Goal: Task Accomplishment & Management: Manage account settings

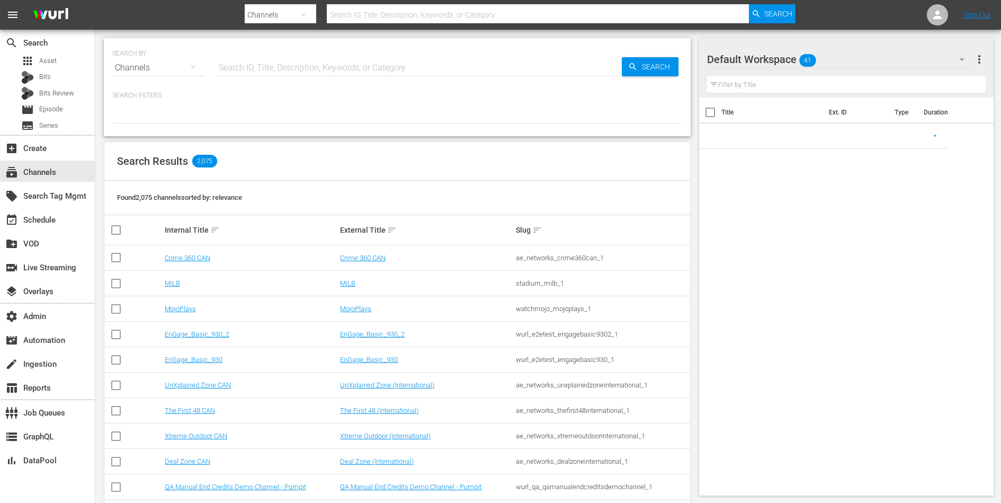
click at [388, 65] on input "text" at bounding box center [419, 67] width 406 height 25
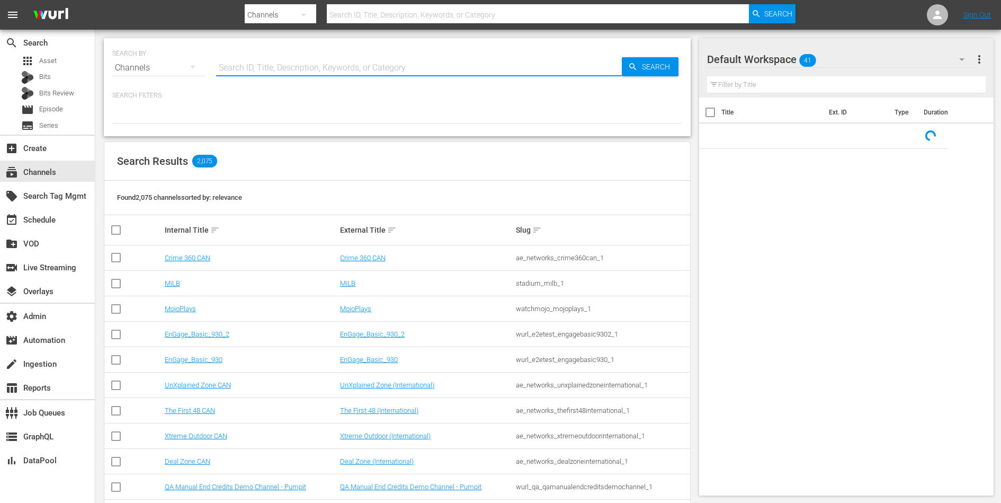
paste input "Grjngo"
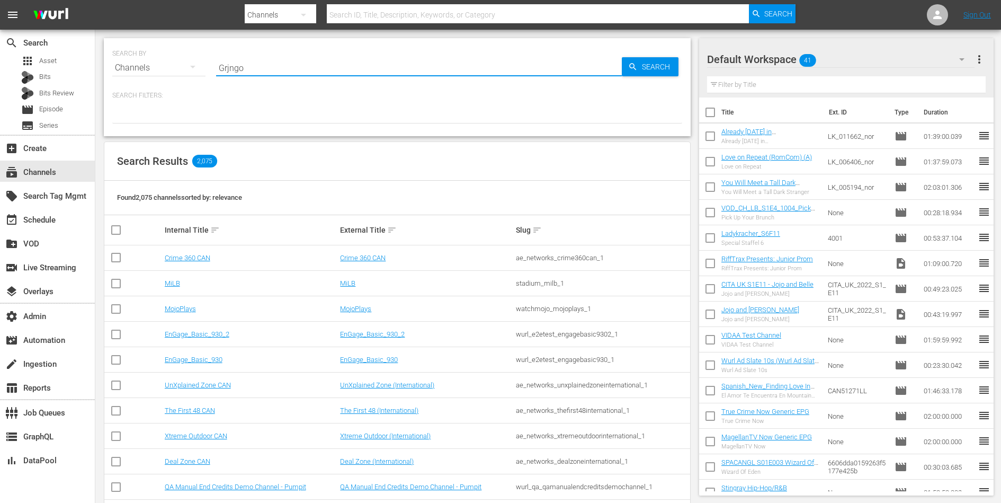
type input "Grjngo"
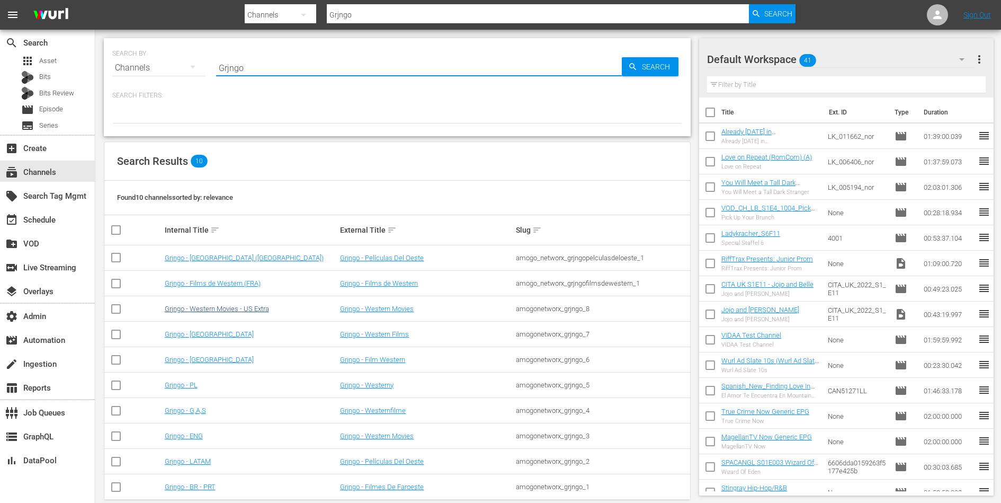
scroll to position [16, 0]
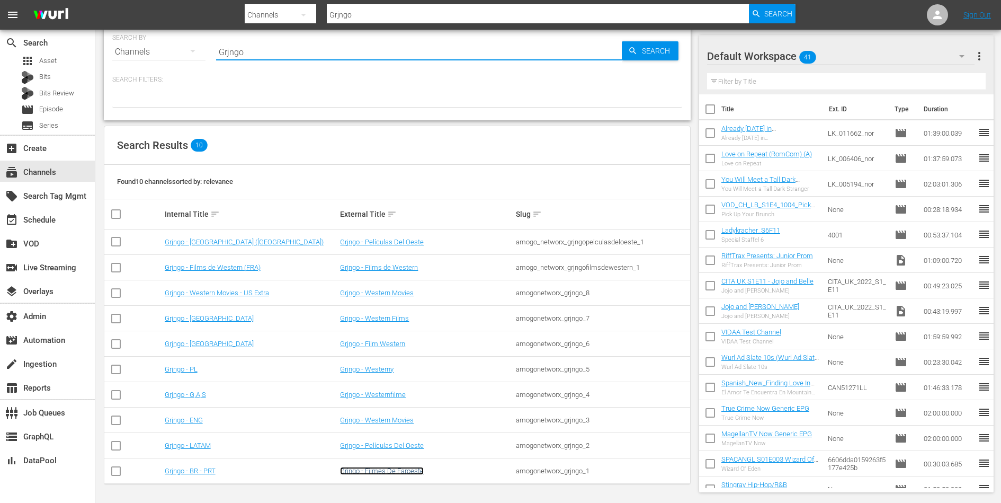
click at [364, 469] on link "Grjngo - Filmes De Faroeste" at bounding box center [382, 471] width 84 height 8
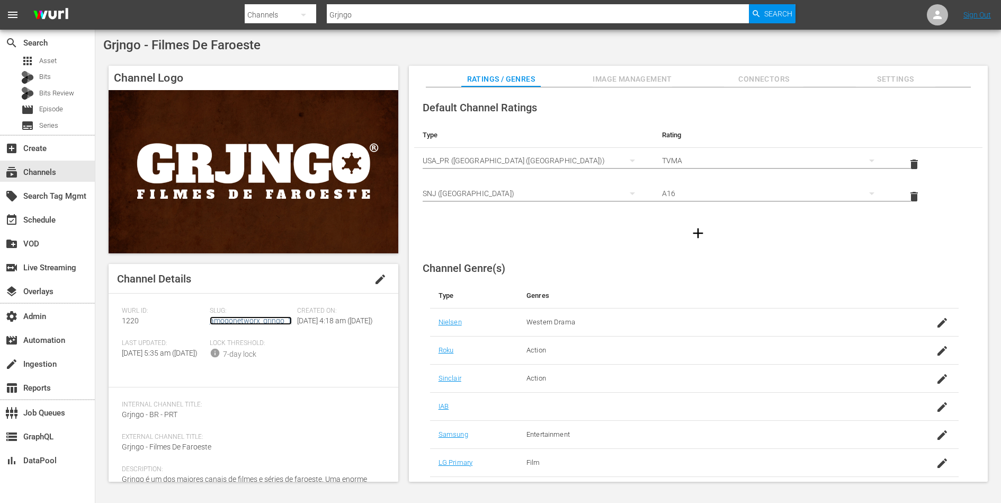
click at [276, 319] on link "amogonetworx_grjngo_1" at bounding box center [251, 320] width 82 height 8
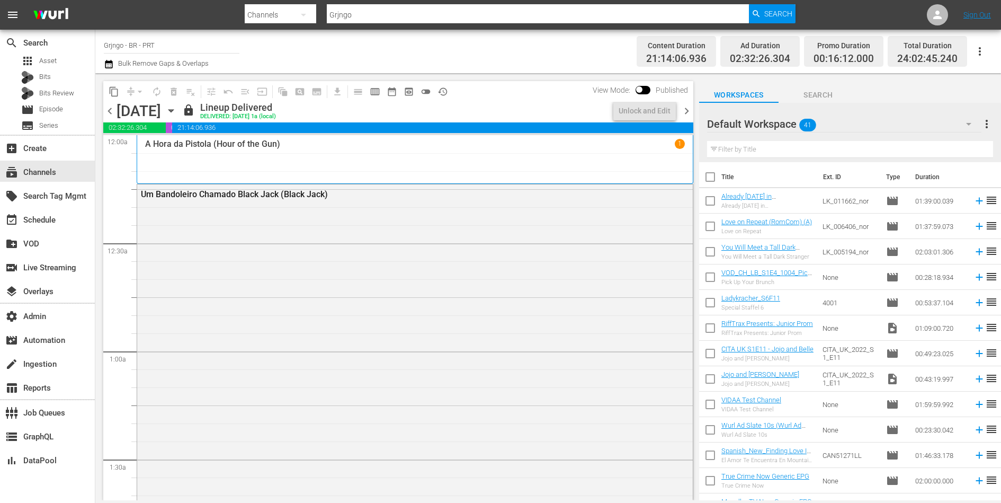
click at [276, 319] on div "Um Bandoleiro Chamado Black Jack (Black Jack)" at bounding box center [415, 383] width 556 height 399
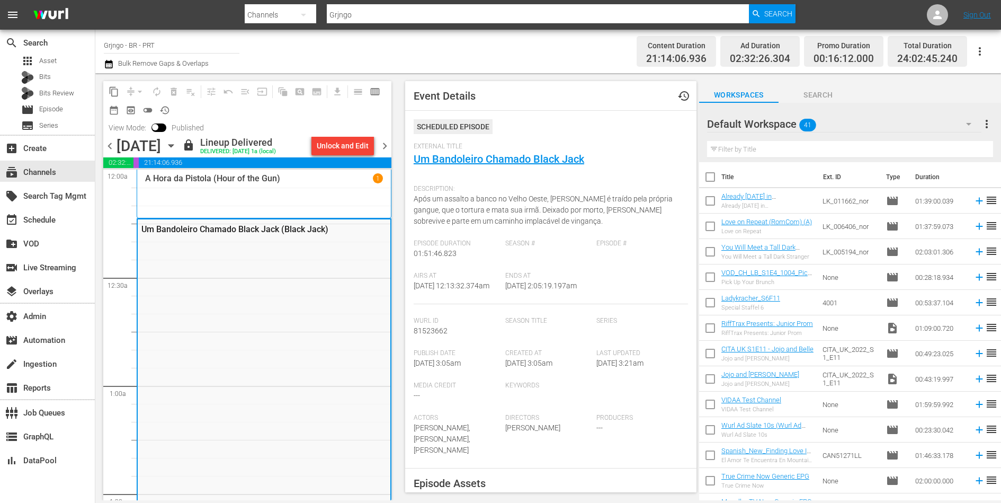
click at [449, 166] on div "External Title Um Bandoleiro Chamado Black Jack" at bounding box center [551, 160] width 274 height 37
click at [449, 157] on link "Um Bandoleiro Chamado Black Jack" at bounding box center [499, 159] width 171 height 13
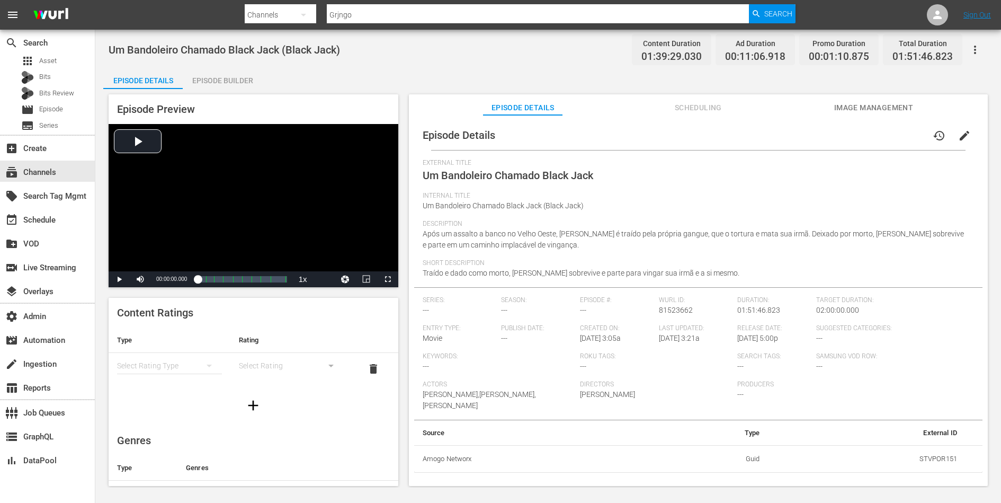
click at [176, 369] on div "simple table" at bounding box center [169, 366] width 105 height 30
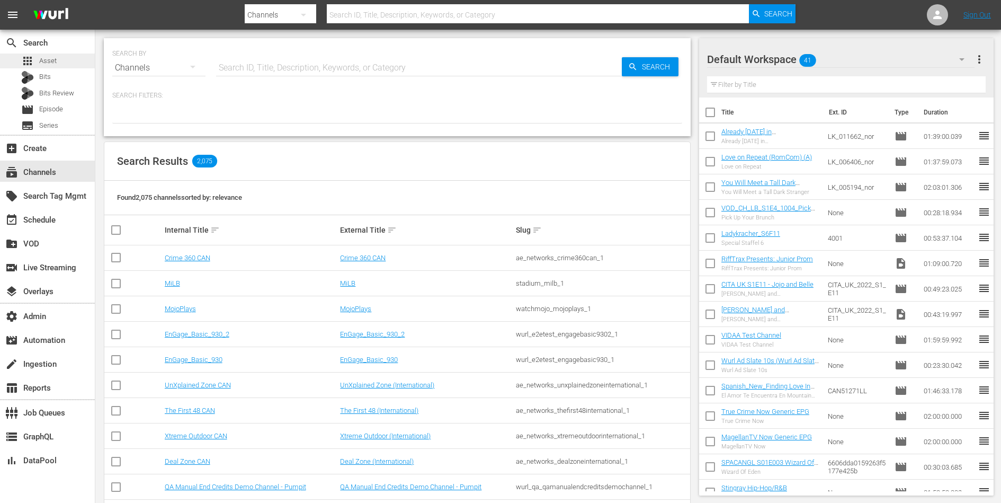
click at [56, 56] on div "apps Asset" at bounding box center [47, 60] width 95 height 15
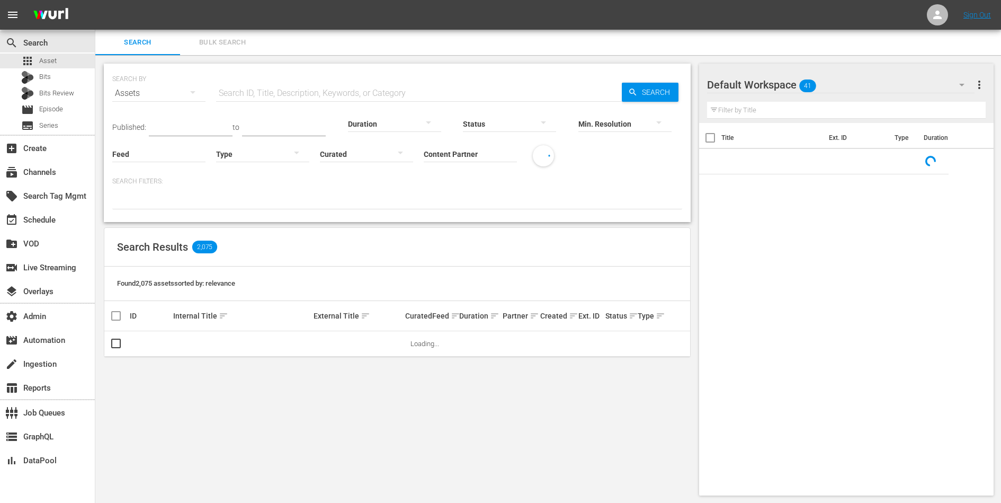
click at [452, 150] on input "Content Partner" at bounding box center [470, 155] width 93 height 38
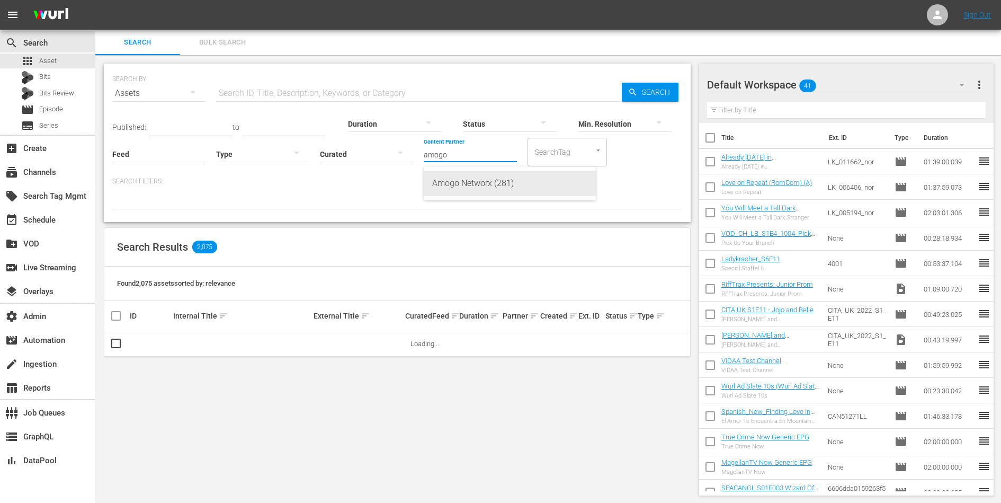
click at [452, 182] on div "Amogo Networx (281)" at bounding box center [509, 183] width 155 height 25
type input "Amogo Networx (281)"
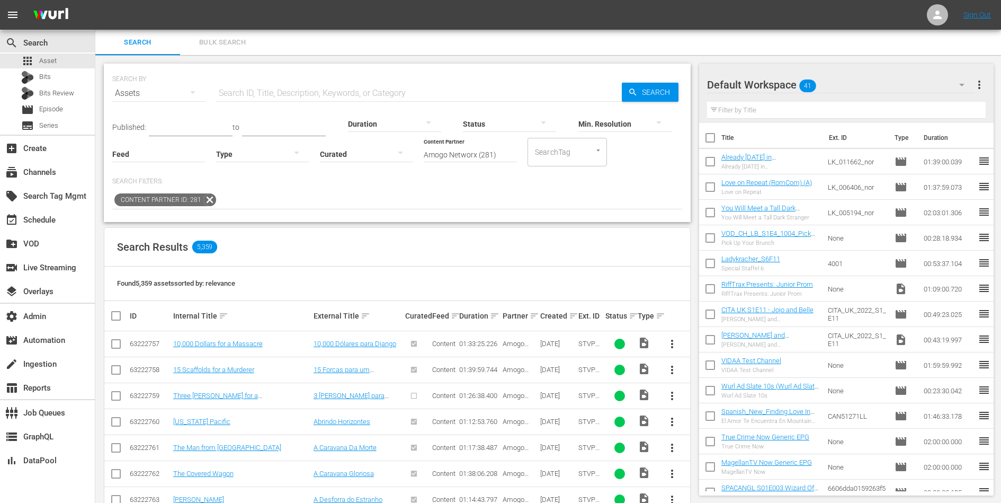
click at [397, 102] on div "Duration" at bounding box center [394, 117] width 93 height 38
click at [407, 96] on input "text" at bounding box center [419, 93] width 406 height 25
paste input "O Homem Que Eu Devia Odiar"
type input "O Homem Que Eu Devia Odiar"
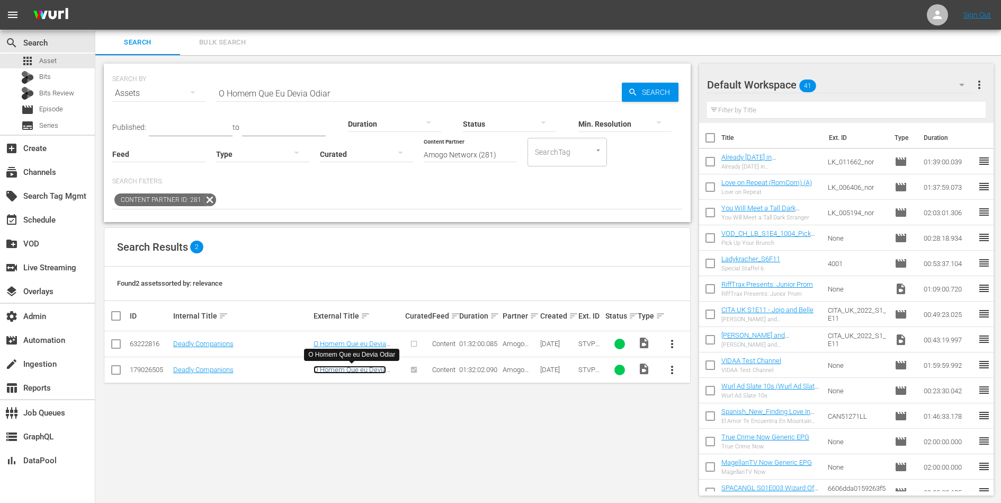
click at [343, 371] on link "O Homem Que eu Devia Odiar" at bounding box center [350, 373] width 73 height 16
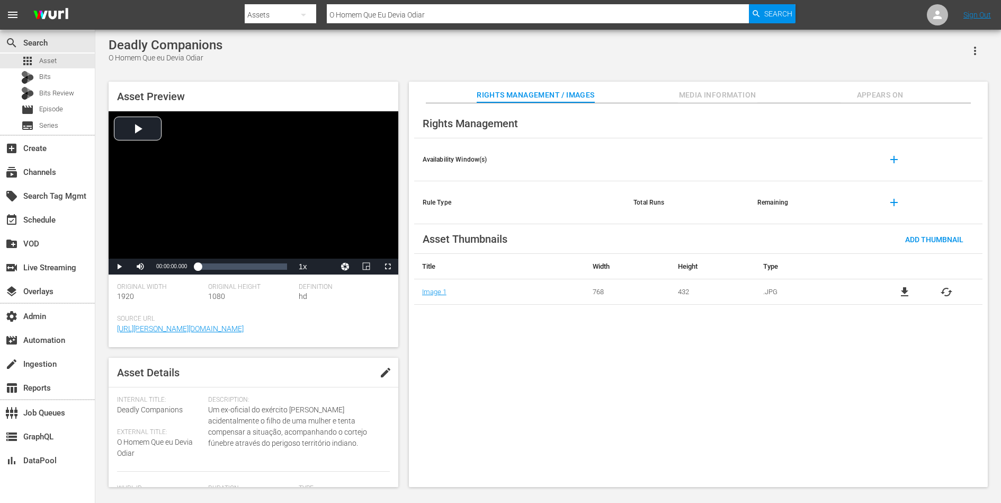
click at [877, 93] on span "Appears On" at bounding box center [880, 94] width 79 height 13
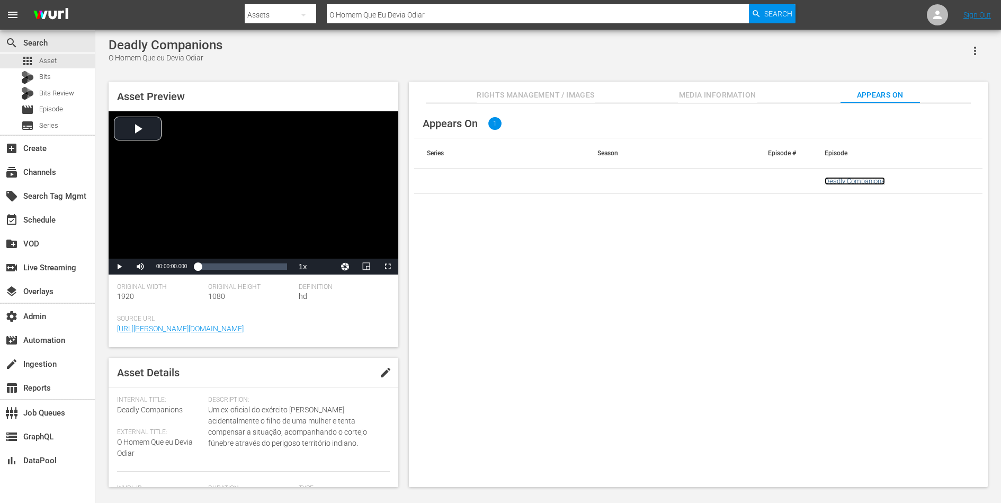
click at [849, 181] on link "Deadly Companions" at bounding box center [855, 181] width 60 height 8
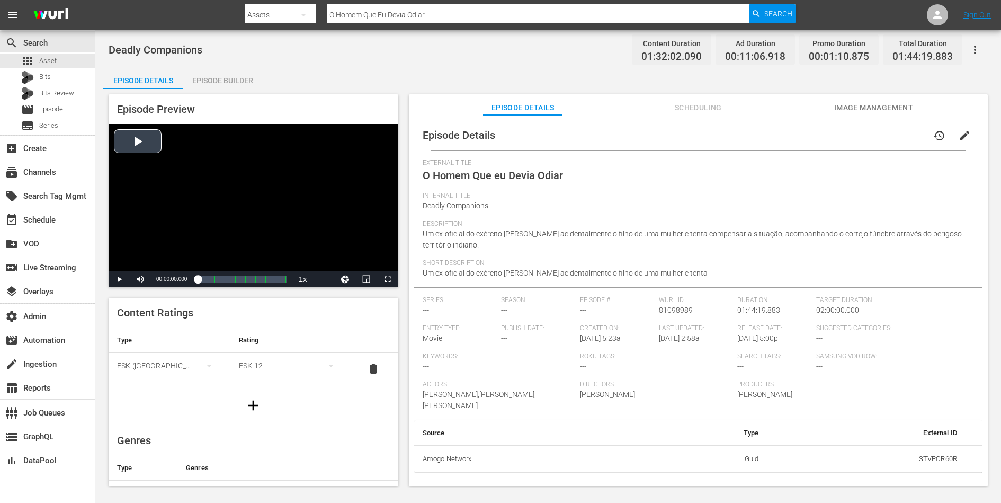
click at [266, 213] on div "Video Player" at bounding box center [254, 197] width 290 height 147
click at [229, 275] on div "Loaded : 0.22% 00:36:38.411 O Homem Que eu Devia Odiar (4/9) 00:00:00.911" at bounding box center [242, 279] width 89 height 11
click at [274, 282] on div "Loaded : 36.98% 01:30:02.875 O Homem Que eu Devia Odiar (8/9) 00:33:10.758 [GEO…" at bounding box center [242, 279] width 89 height 11
click at [119, 279] on span "Video Player" at bounding box center [119, 279] width 0 height 0
click at [709, 102] on span "Scheduling" at bounding box center [697, 107] width 79 height 13
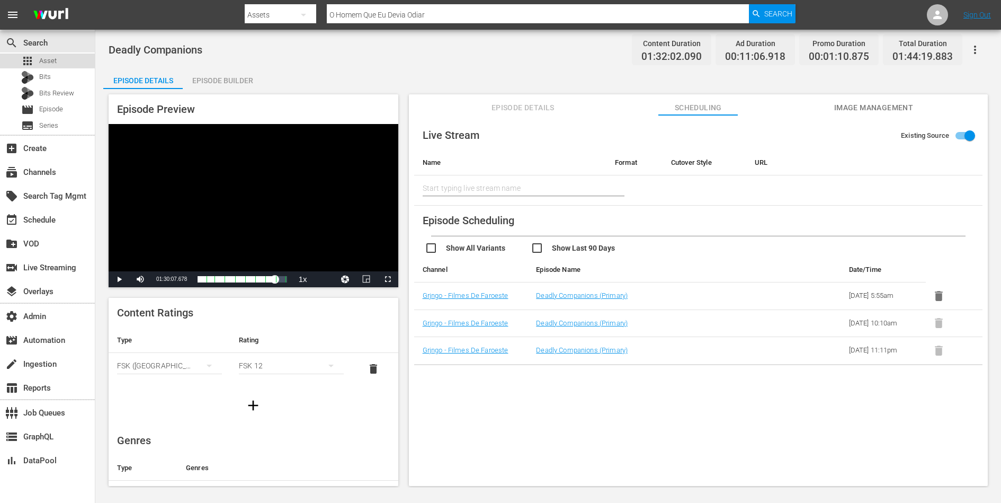
click at [65, 63] on div "apps Asset" at bounding box center [47, 60] width 95 height 15
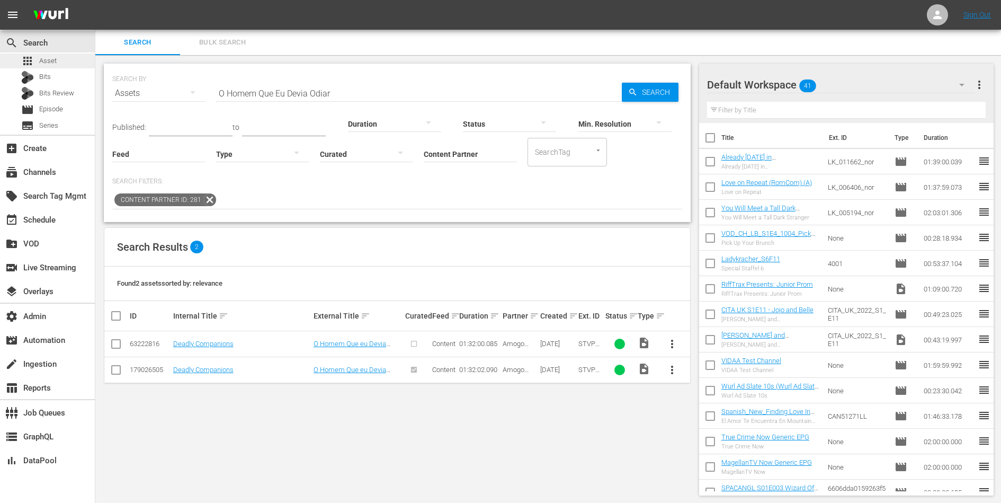
click at [65, 60] on div "apps Asset" at bounding box center [47, 60] width 95 height 15
click at [290, 93] on input "O Homem Que Eu Devia Odiar" at bounding box center [419, 93] width 406 height 25
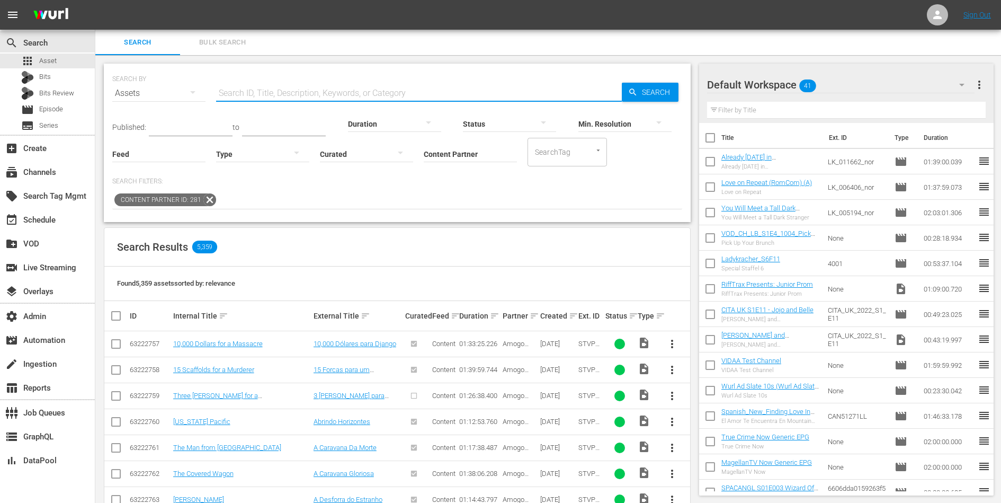
click at [461, 150] on input "Content Partner" at bounding box center [470, 155] width 93 height 38
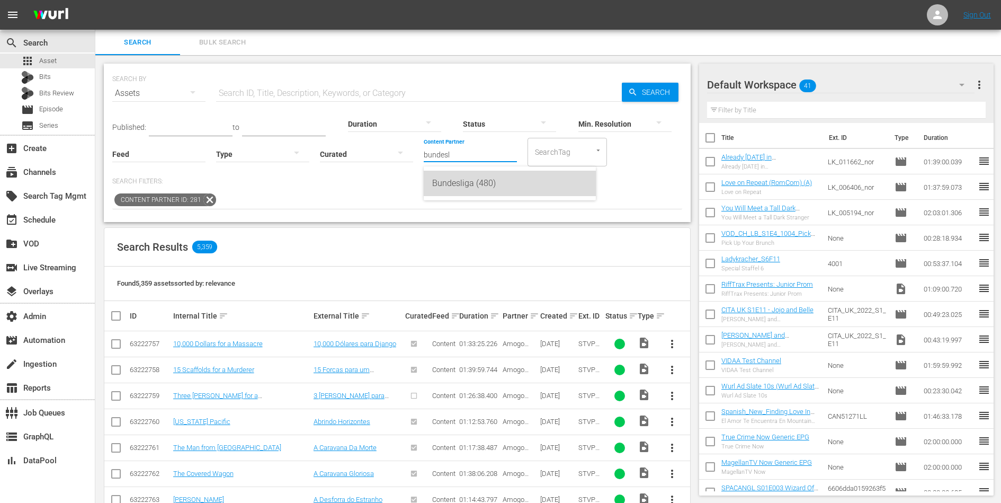
click at [467, 180] on div "Bundesliga (480)" at bounding box center [509, 183] width 155 height 25
type input "Bundesliga (480)"
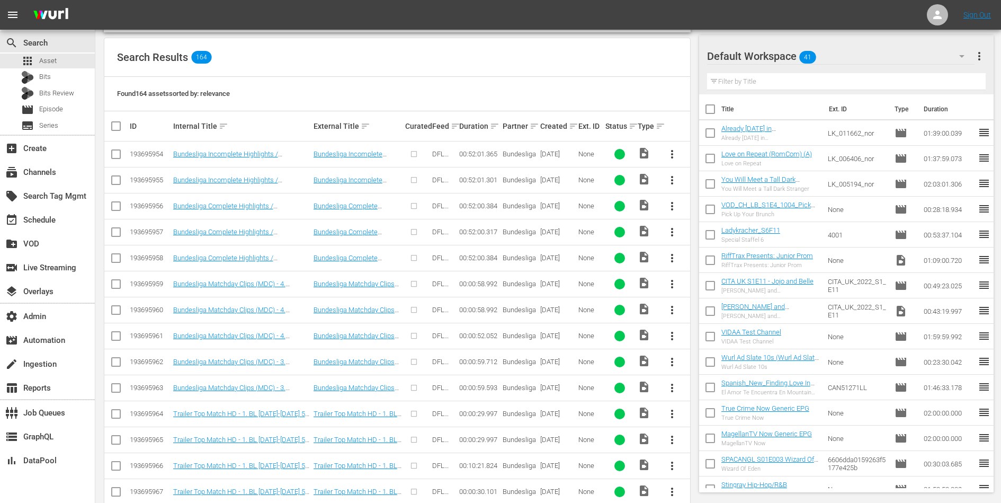
scroll to position [227, 0]
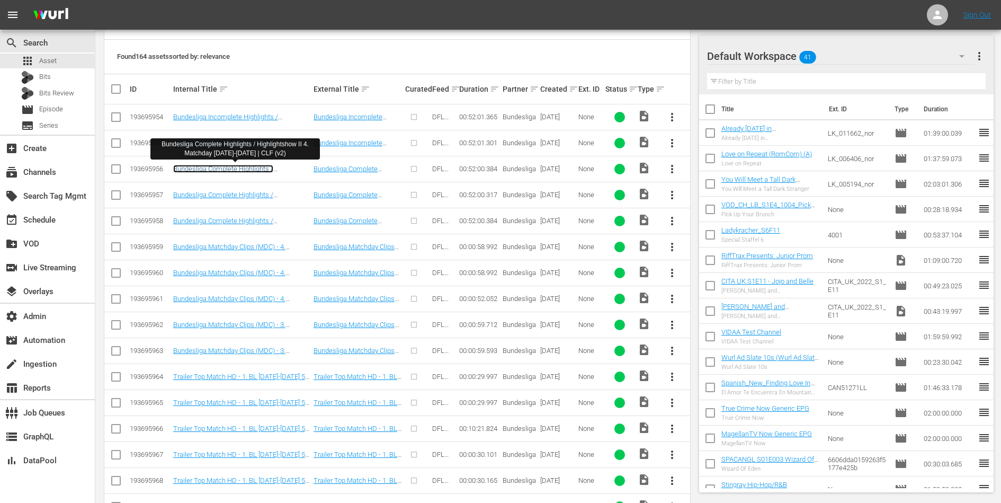
click at [249, 166] on link "Bundesliga Complete Highlights / Highlightshow II 4. Matchday [DATE]-[DATE] | C…" at bounding box center [239, 177] width 132 height 24
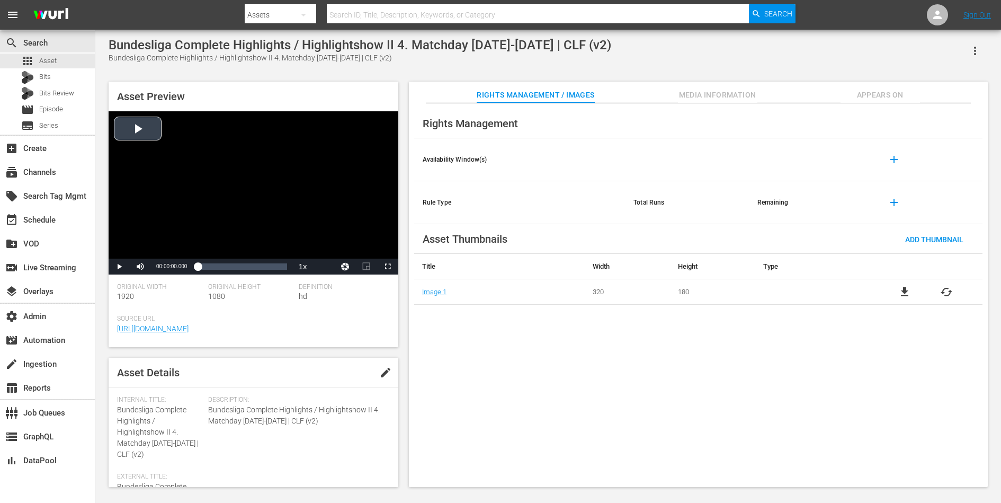
click at [210, 166] on div "Video Player" at bounding box center [254, 184] width 290 height 147
click at [228, 268] on div "00:17:38.701" at bounding box center [228, 266] width 1 height 11
click at [119, 266] on span "Video Player" at bounding box center [119, 266] width 0 height 0
click at [50, 58] on span "Asset" at bounding box center [47, 61] width 17 height 11
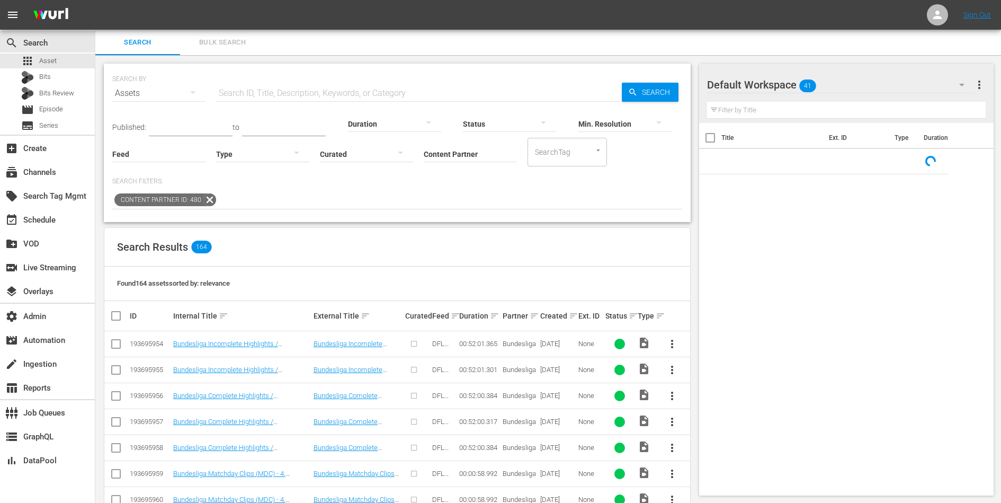
click at [278, 89] on input "text" at bounding box center [419, 93] width 406 height 25
paste input "Dinastías Alemanas - [GEOGRAPHIC_DATA]"
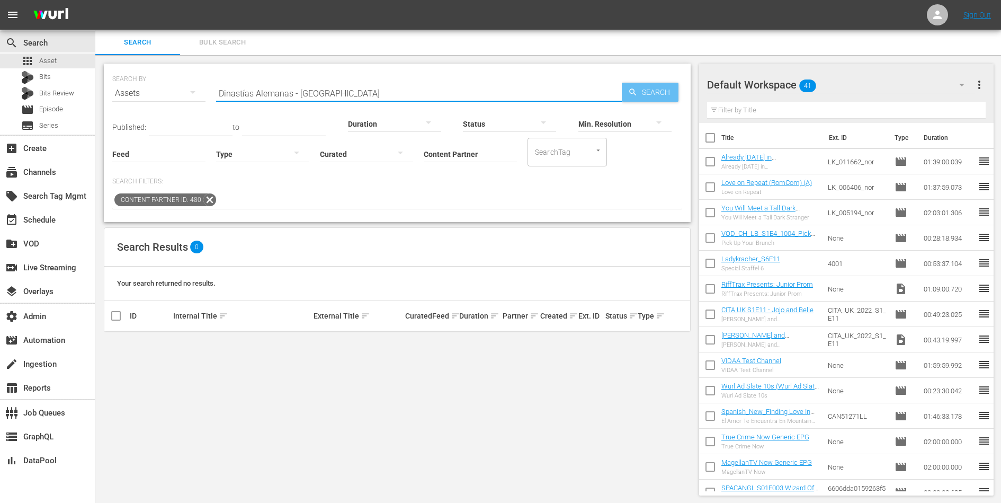
click at [657, 95] on span "Search" at bounding box center [658, 92] width 41 height 19
click at [381, 185] on p "Search Filters:" at bounding box center [397, 181] width 570 height 9
drag, startPoint x: 297, startPoint y: 93, endPoint x: 407, endPoint y: 96, distance: 110.7
click at [407, 98] on div "SEARCH BY Search By Assets Search ID, Title, Description, Keywords, or Category…" at bounding box center [397, 143] width 587 height 158
type input "Dinastías Alemanas"
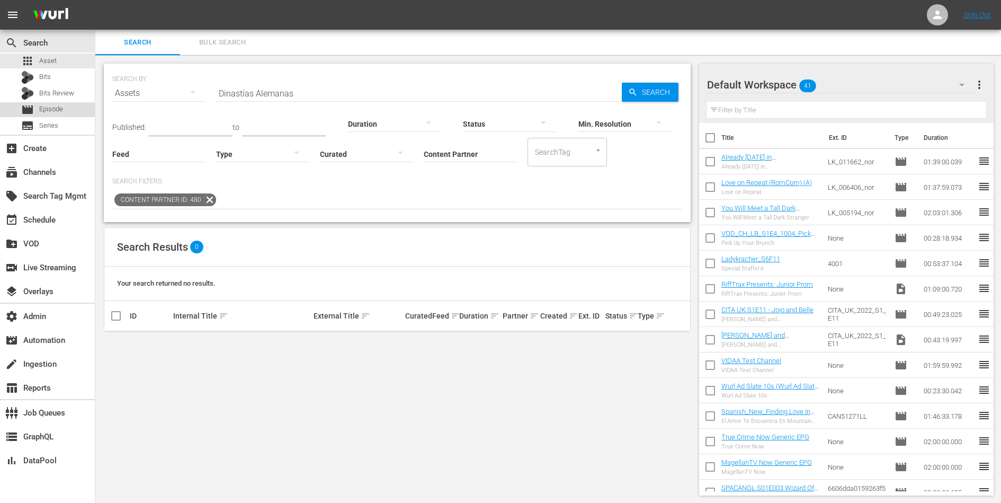
click at [55, 109] on span "Episode" at bounding box center [51, 109] width 24 height 11
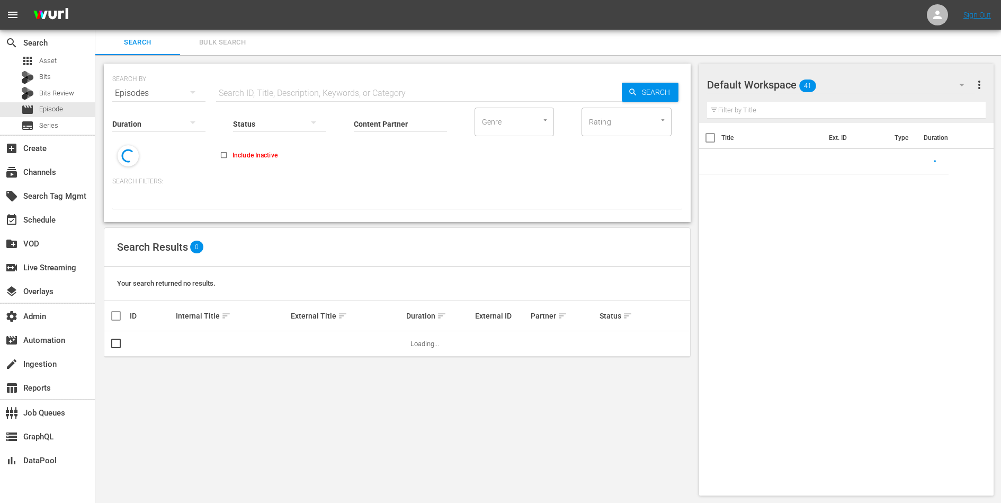
click at [258, 97] on input "text" at bounding box center [419, 93] width 406 height 25
paste input "Dinastías Alemanas - [GEOGRAPHIC_DATA]"
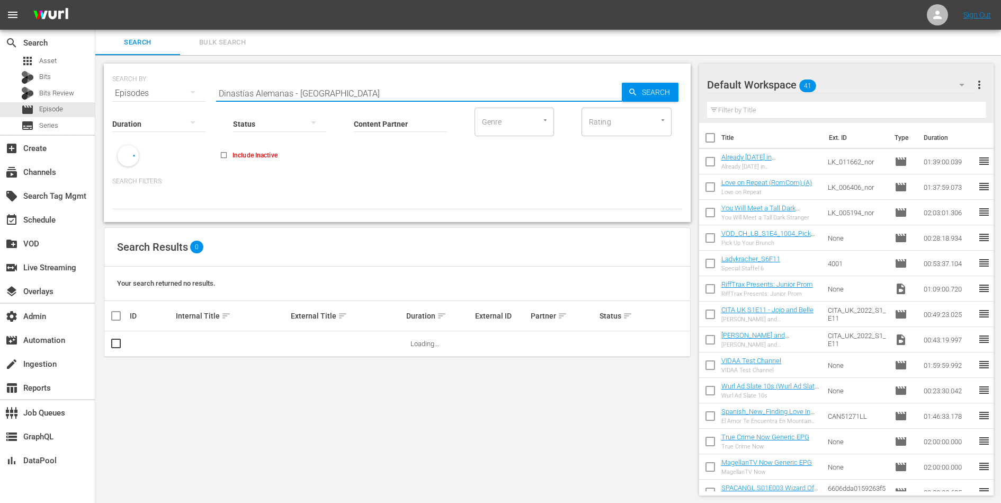
type input "Dinastías Alemanas - [GEOGRAPHIC_DATA]"
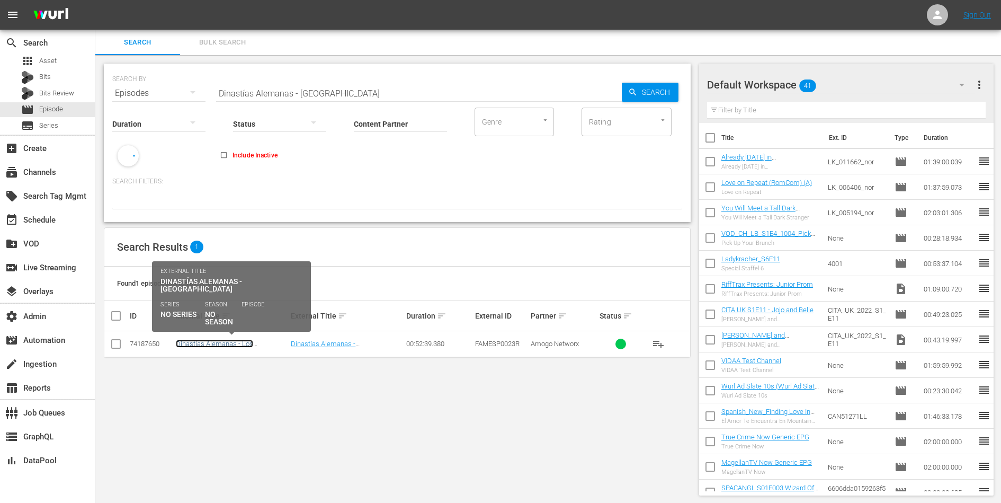
click at [220, 341] on link "Dinastías Alemanas - Los Hohenzollerns (Deutsche Dynastien - Die Hohenzollern)" at bounding box center [231, 352] width 111 height 24
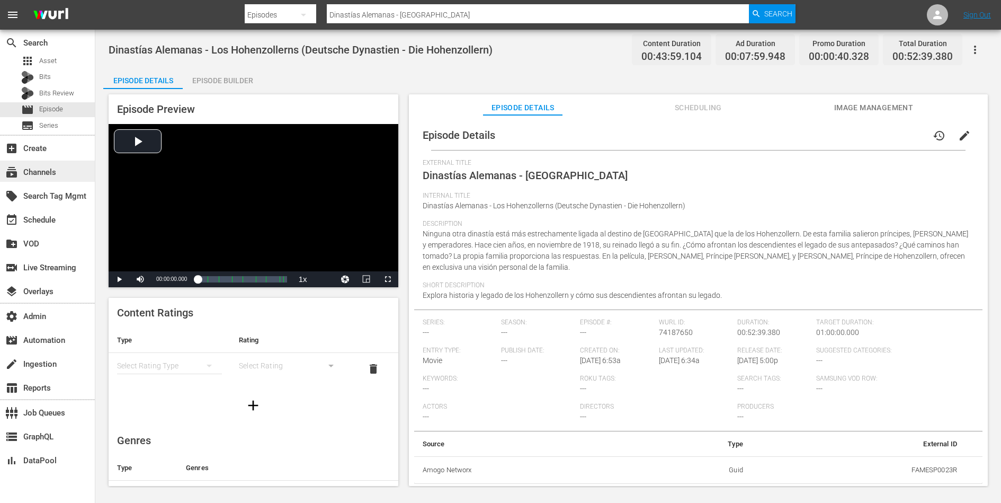
click at [43, 178] on div "subscriptions Channels" at bounding box center [47, 170] width 95 height 21
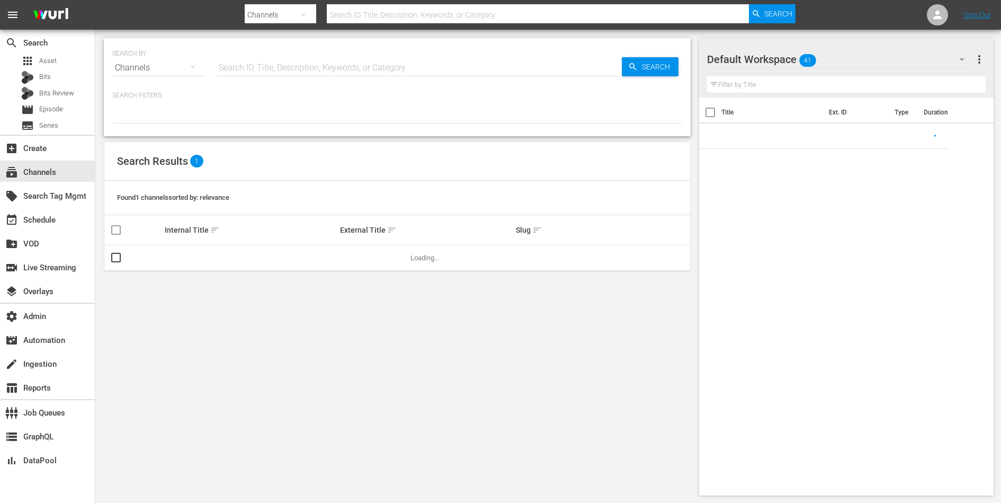
click at [292, 66] on input "text" at bounding box center [419, 67] width 406 height 25
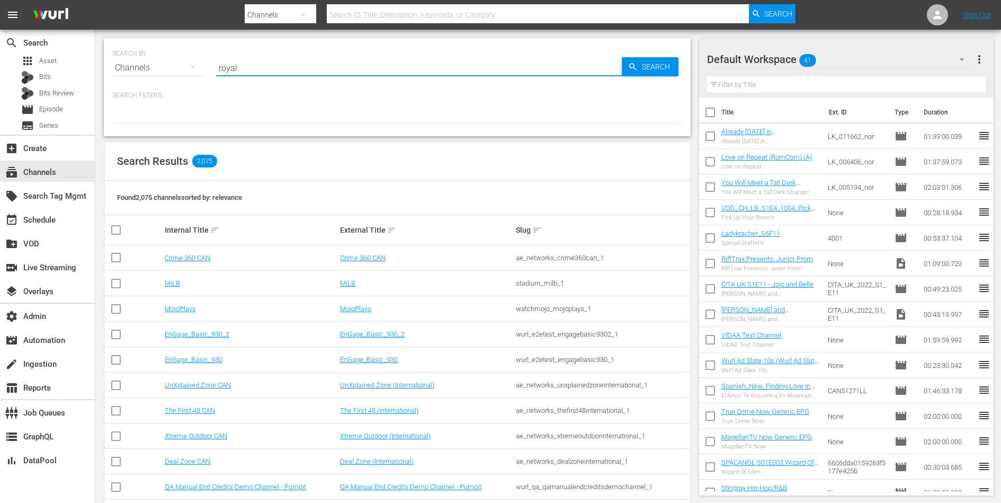
type input "royalworld"
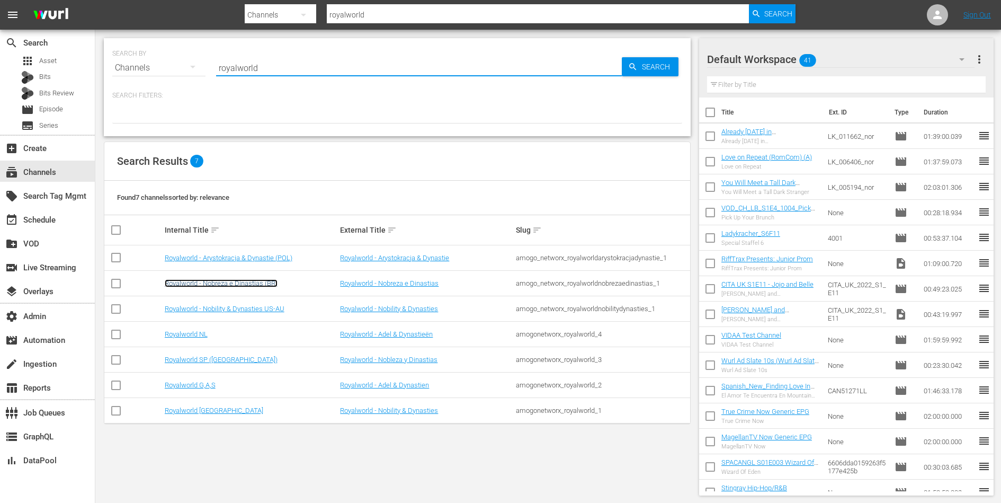
click at [249, 280] on link "Royalworld - Nobreza e Dinastias (BR)" at bounding box center [221, 283] width 113 height 8
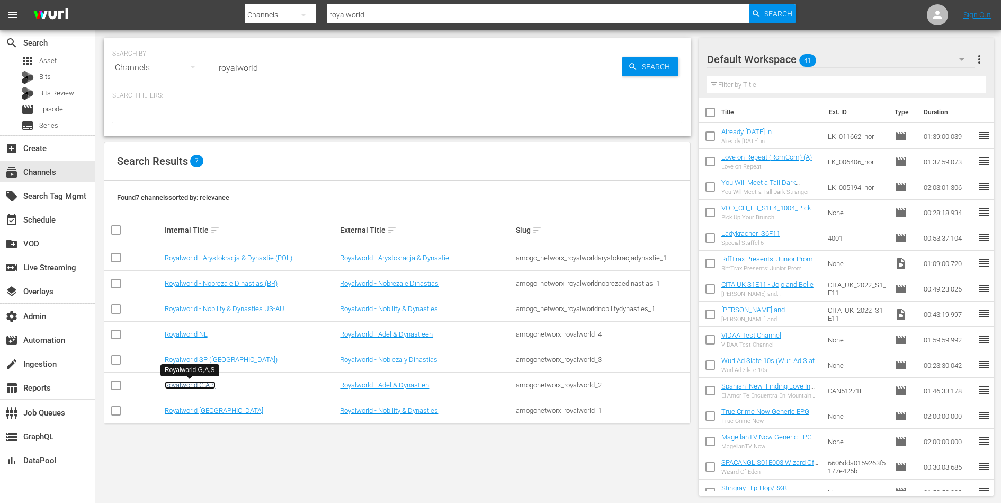
click at [201, 387] on link "Royalworld G,A,S" at bounding box center [190, 385] width 51 height 8
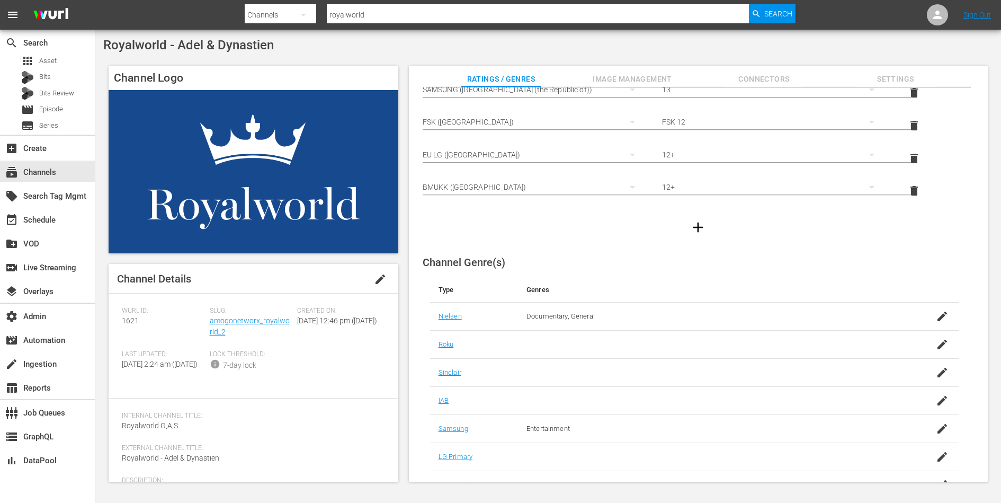
scroll to position [94, 0]
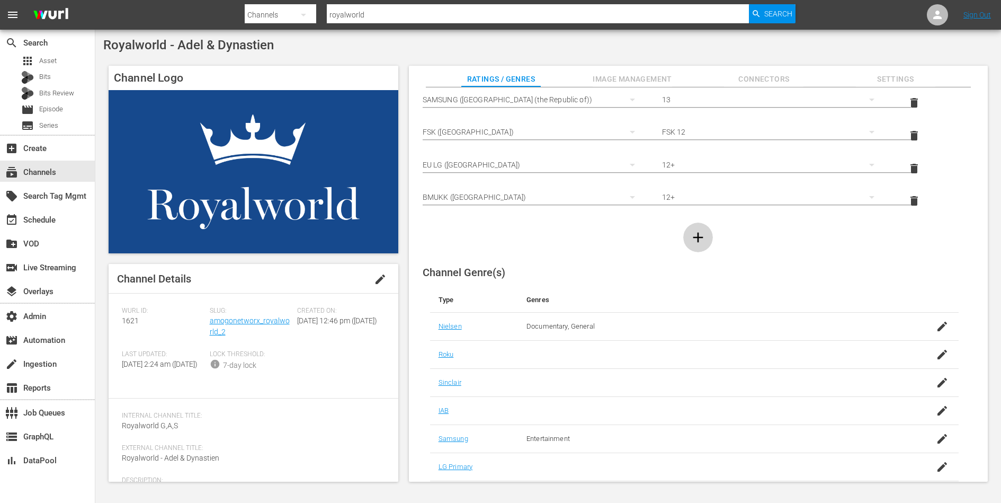
click at [697, 238] on icon "button" at bounding box center [698, 238] width 10 height 10
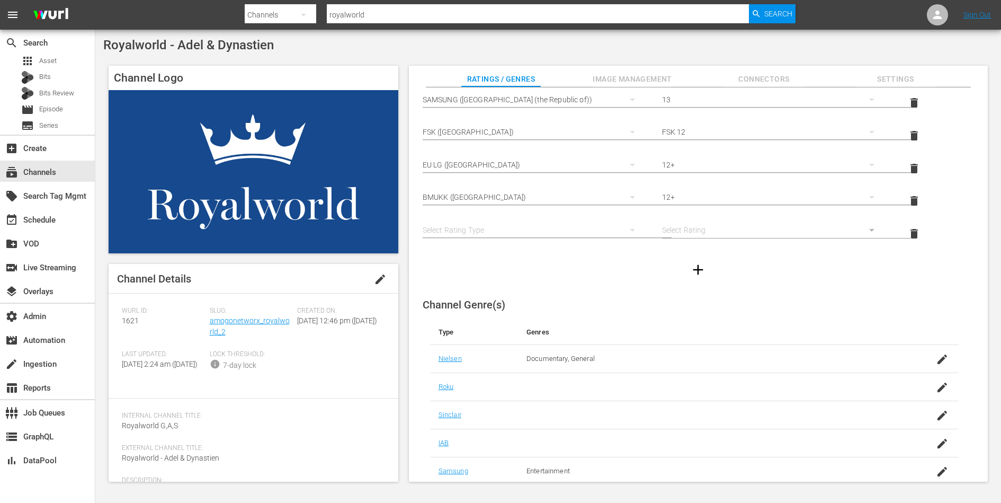
click at [548, 227] on div "simple table" at bounding box center [534, 230] width 222 height 30
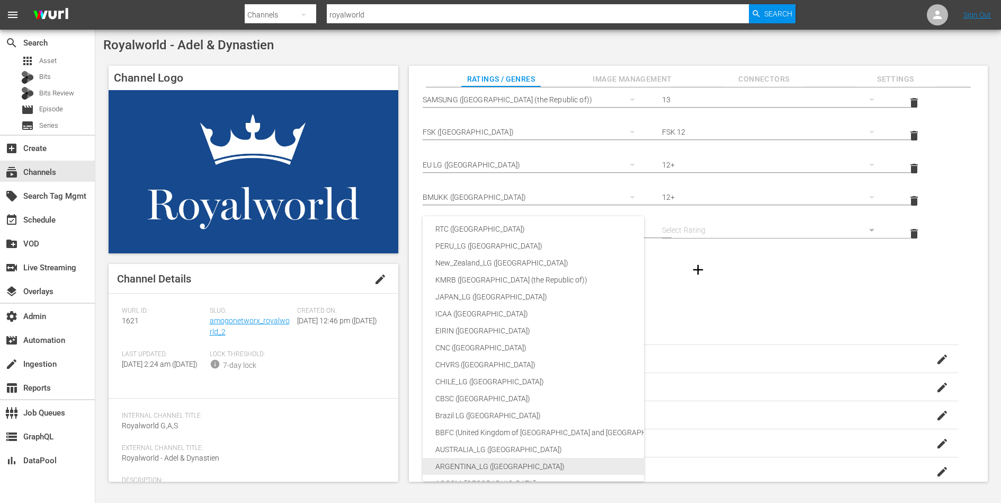
scroll to position [0, 0]
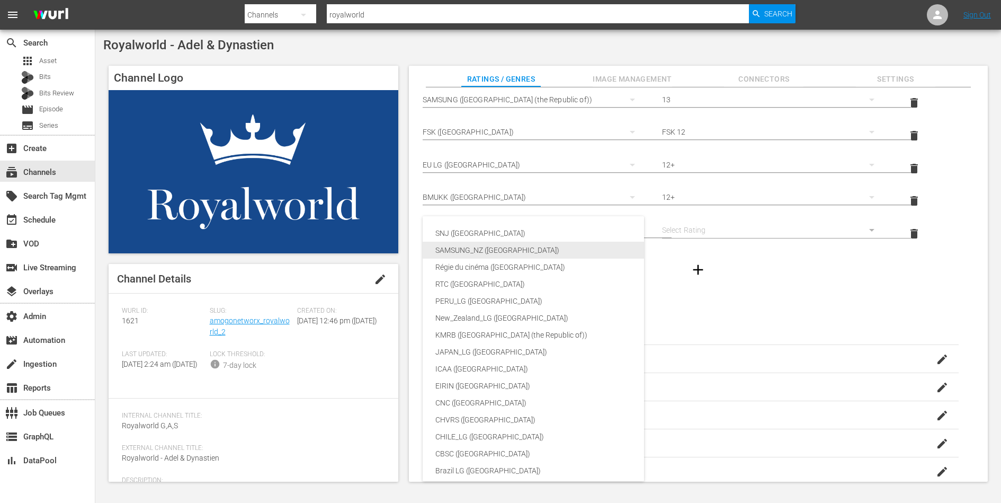
click at [546, 251] on div "SAMSUNG_NZ ([GEOGRAPHIC_DATA])" at bounding box center [565, 250] width 260 height 17
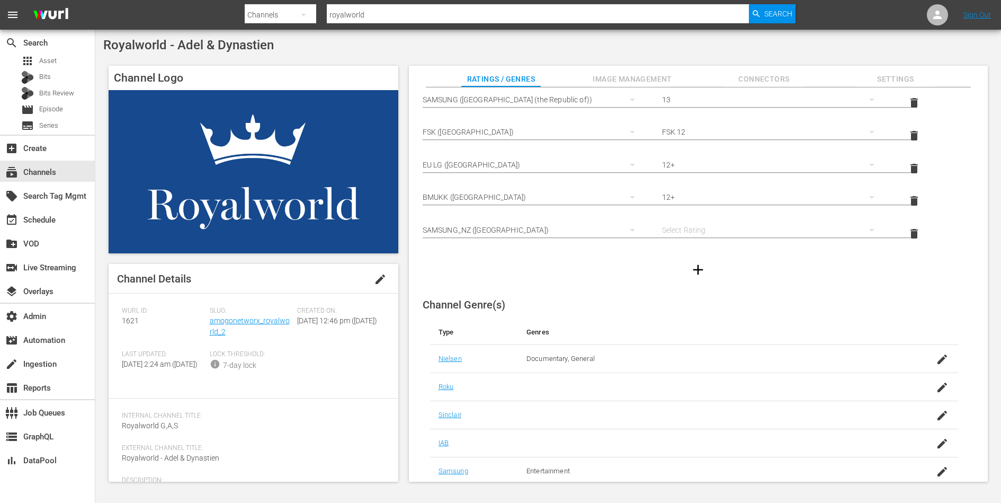
click at [674, 228] on div "simple table" at bounding box center [773, 230] width 222 height 30
click at [608, 275] on div "G PGR AO" at bounding box center [500, 251] width 1001 height 503
click at [911, 230] on span "delete" at bounding box center [914, 233] width 13 height 13
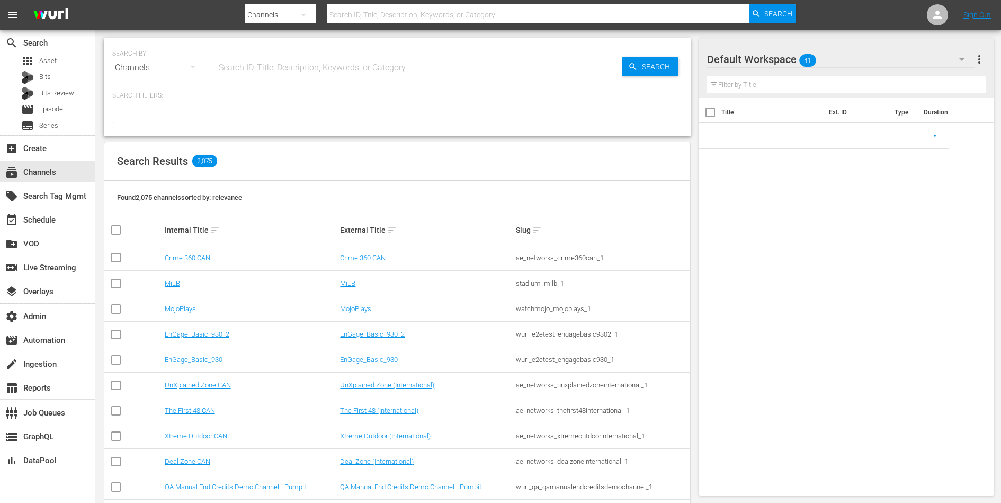
click at [349, 64] on input "text" at bounding box center [419, 67] width 406 height 25
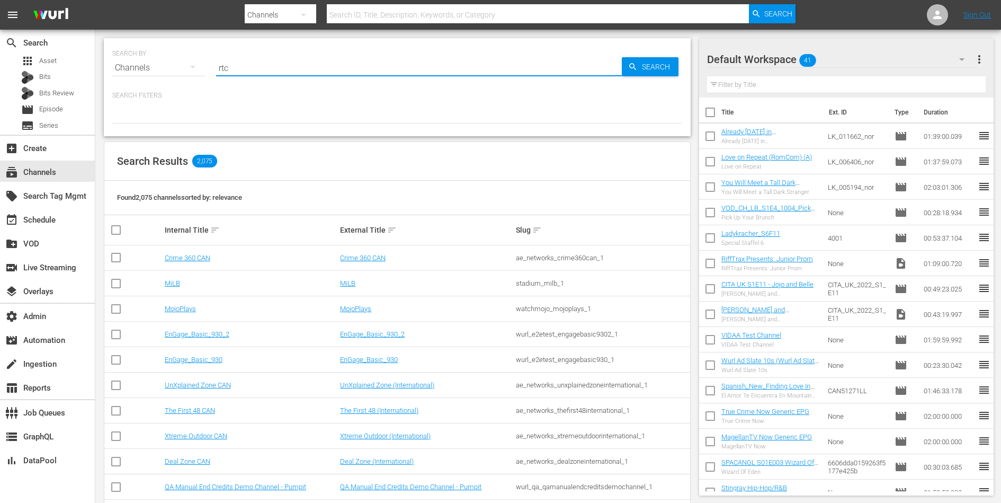
type input "rtc"
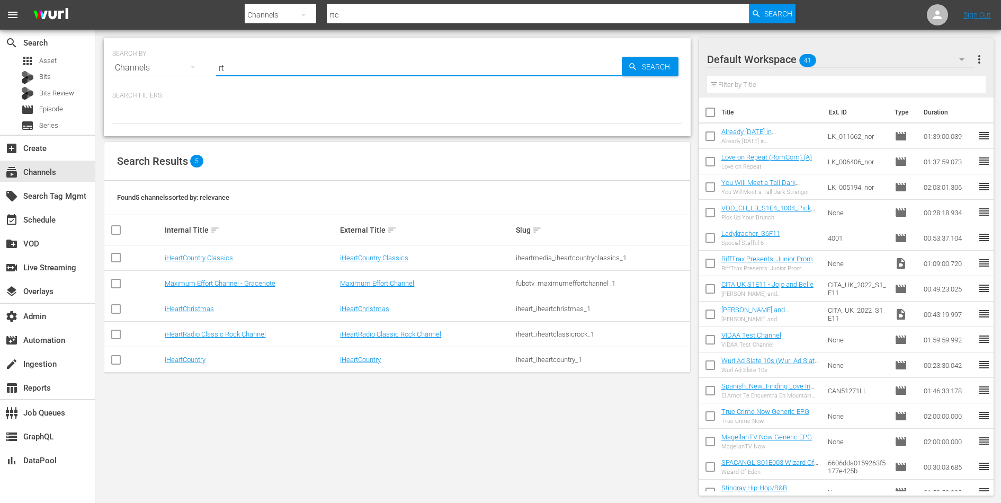
type input "r"
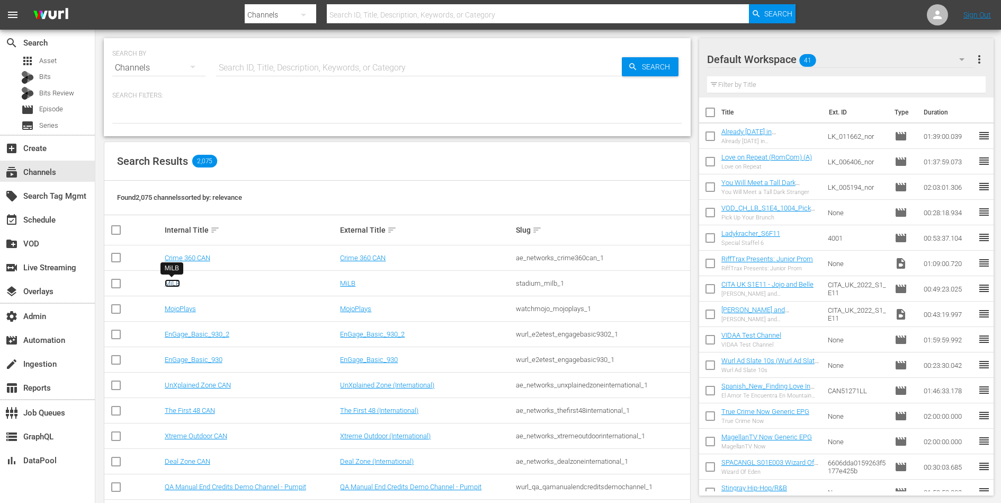
click at [171, 281] on link "MiLB" at bounding box center [172, 283] width 15 height 8
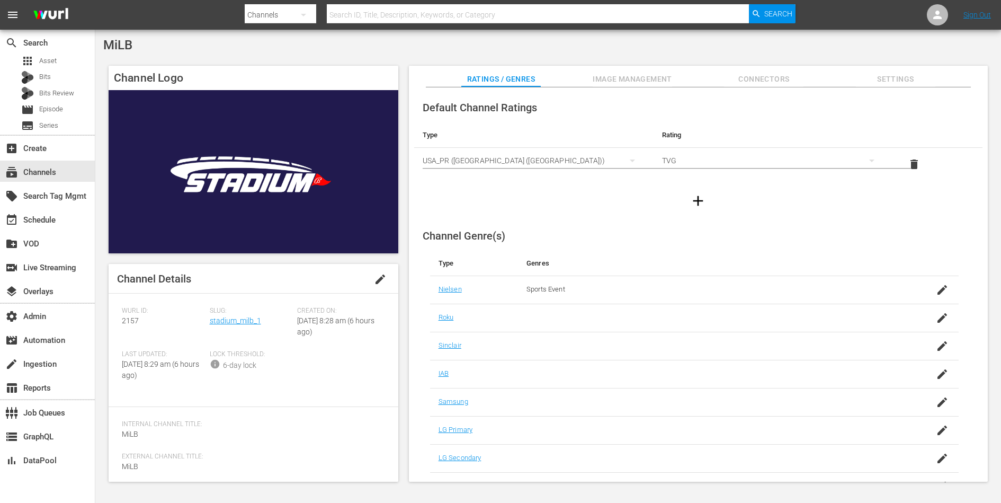
click at [693, 199] on icon "button" at bounding box center [698, 200] width 17 height 17
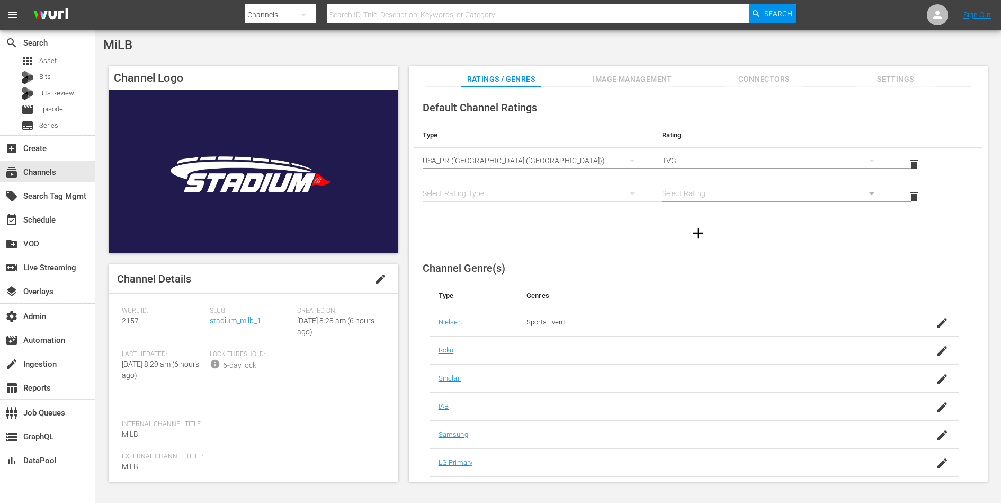
click at [536, 197] on div "simple table" at bounding box center [534, 193] width 222 height 30
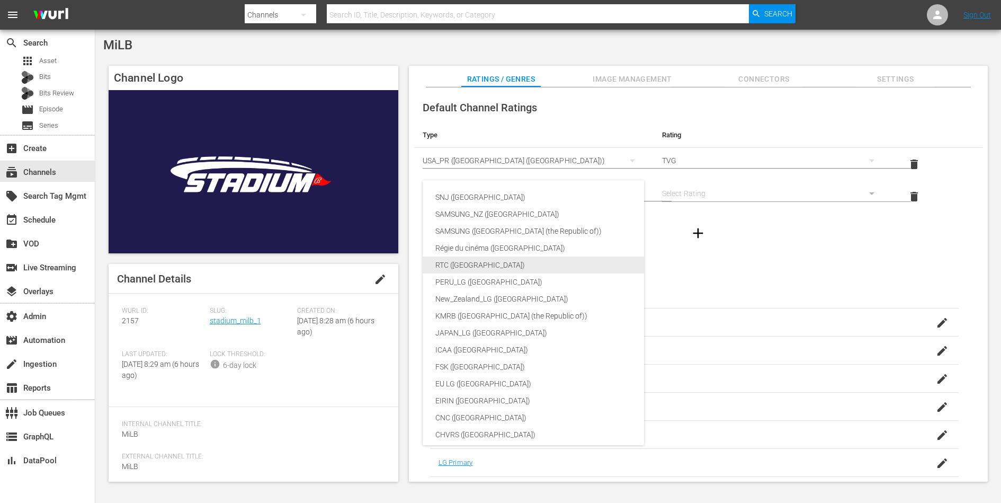
click at [526, 264] on div "RTC ([GEOGRAPHIC_DATA])" at bounding box center [565, 264] width 260 height 17
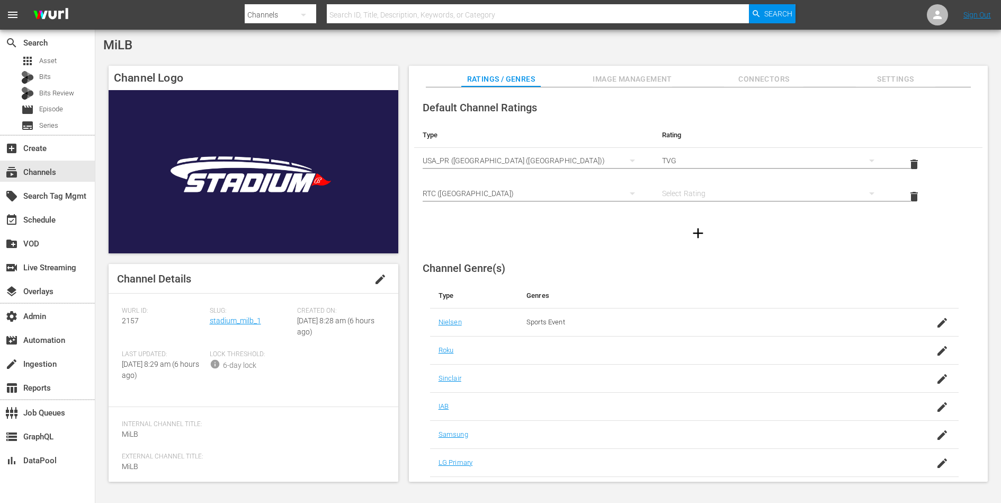
click at [686, 192] on div "simple table" at bounding box center [773, 193] width 222 height 30
click at [615, 194] on div "AA A B B15 C D" at bounding box center [500, 251] width 1001 height 503
click at [626, 191] on div "AA A B B15 C D" at bounding box center [500, 251] width 1001 height 503
click at [630, 192] on icon "simple table" at bounding box center [632, 193] width 5 height 3
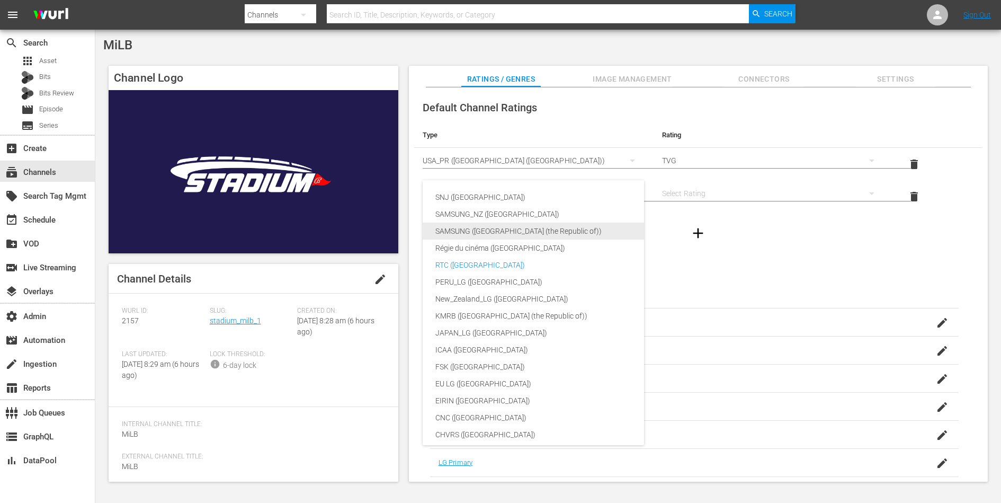
click at [569, 235] on div "SAMSUNG ([GEOGRAPHIC_DATA] (the Republic of))" at bounding box center [565, 230] width 260 height 17
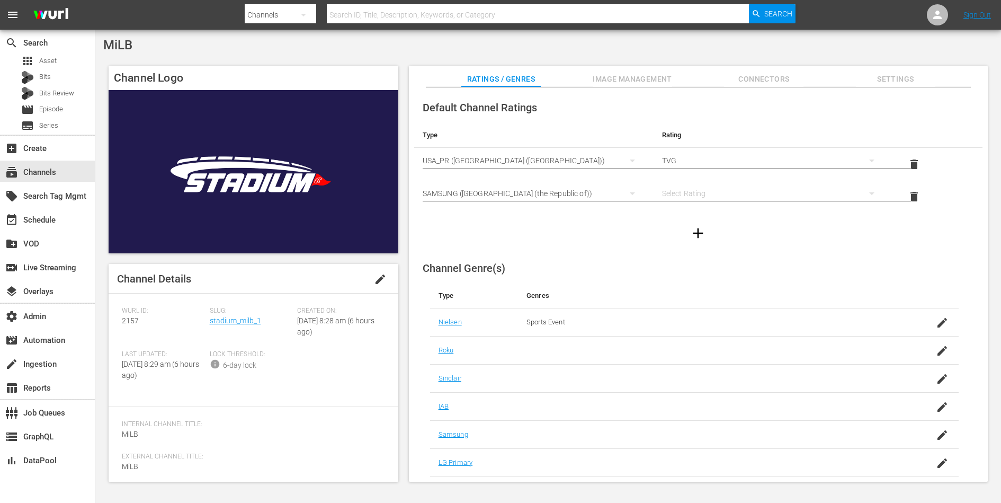
click at [573, 193] on div "SAMSUNG ([GEOGRAPHIC_DATA] (the Republic of))" at bounding box center [534, 193] width 222 height 30
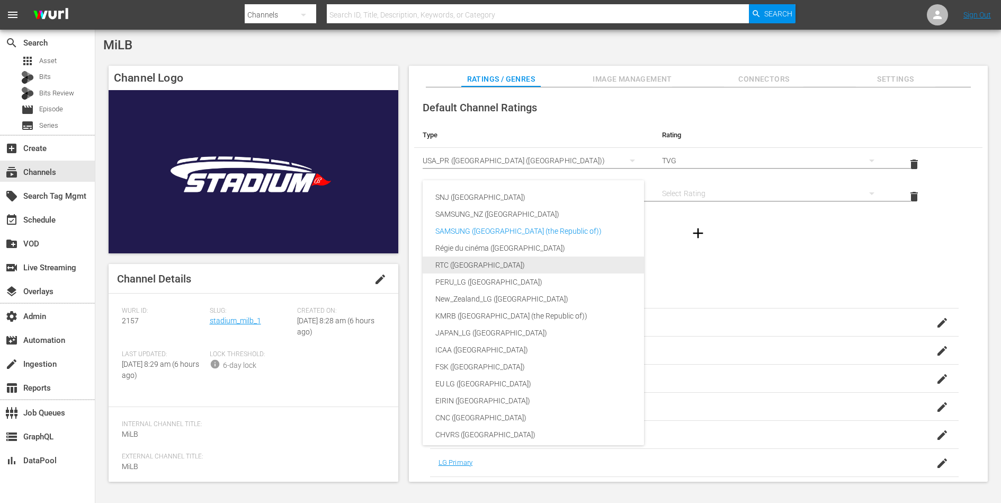
scroll to position [159, 0]
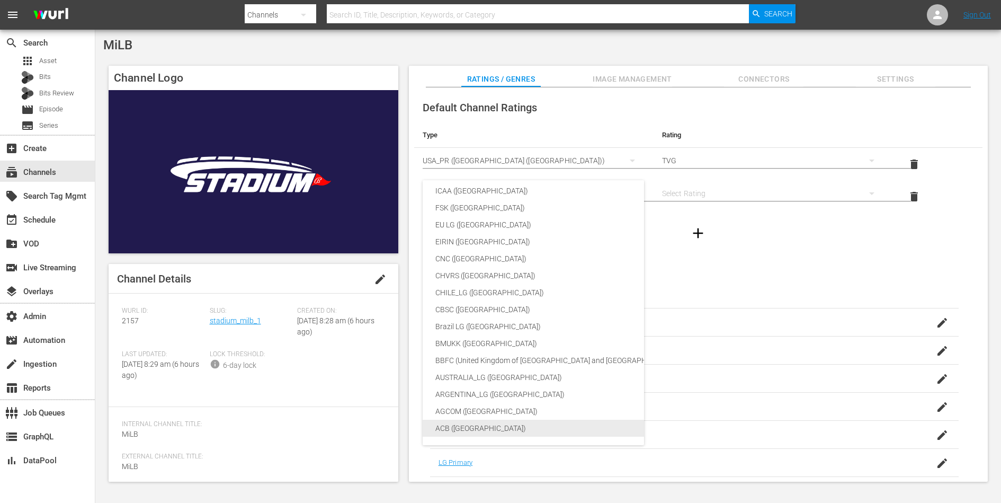
click at [545, 422] on div "ACB ([GEOGRAPHIC_DATA])" at bounding box center [565, 427] width 260 height 17
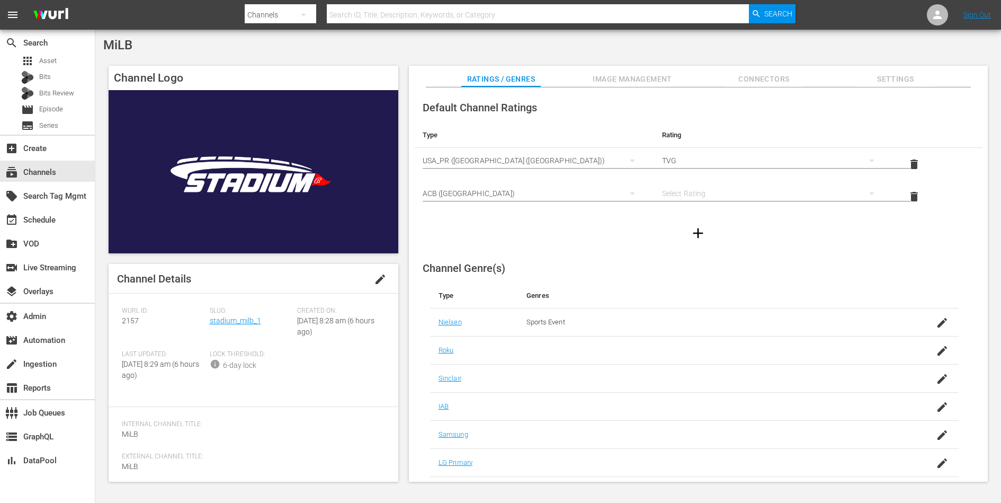
click at [698, 191] on div "simple table" at bounding box center [773, 193] width 222 height 30
